Goal: Task Accomplishment & Management: Manage account settings

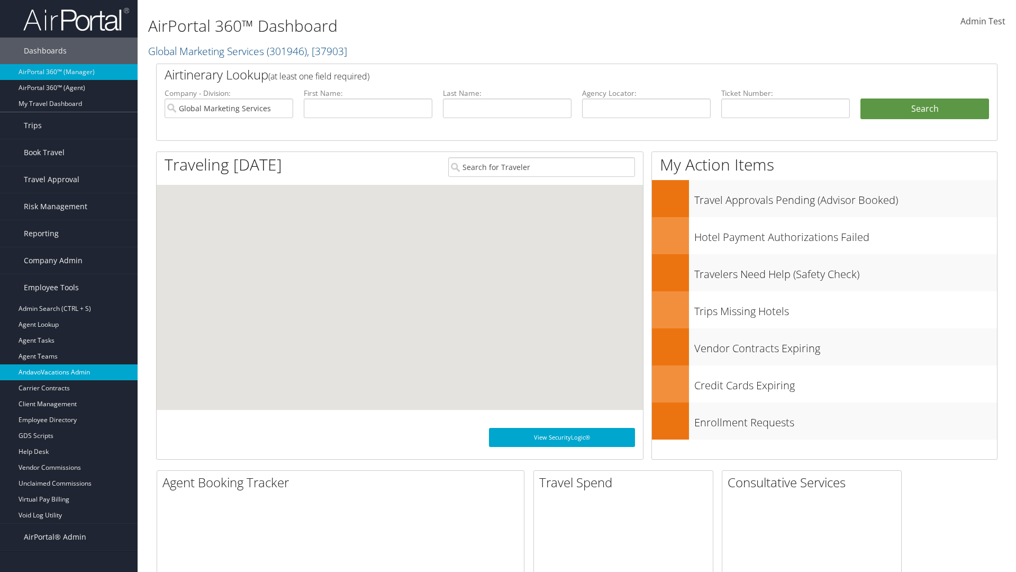
click at [69, 372] on link "AndavoVacations Admin" at bounding box center [69, 372] width 138 height 16
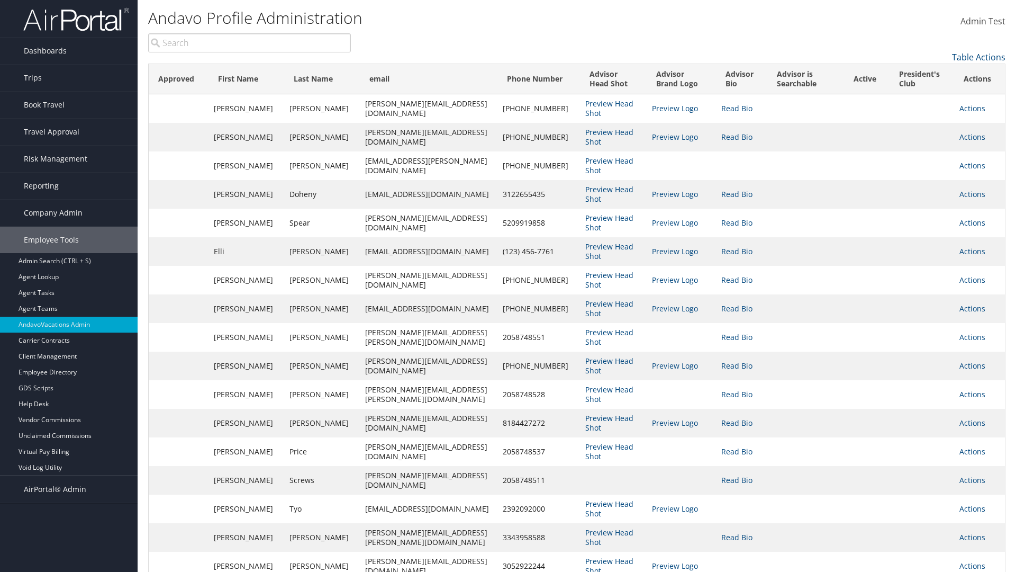
click at [970, 108] on link "Actions" at bounding box center [973, 108] width 26 height 10
click at [0, 0] on link "Edit" at bounding box center [0, 0] width 0 height 0
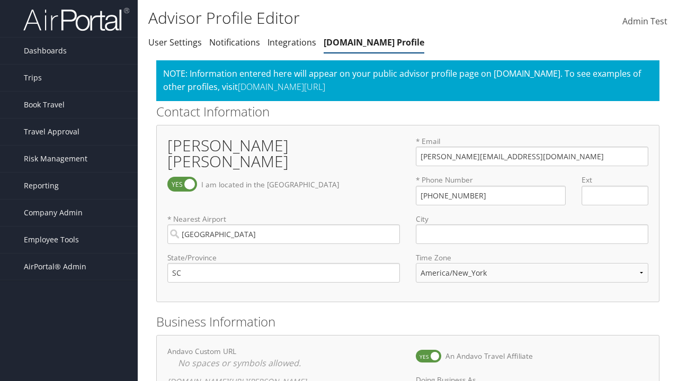
select select "153"
checkbox input "true"
